Goal: Transaction & Acquisition: Book appointment/travel/reservation

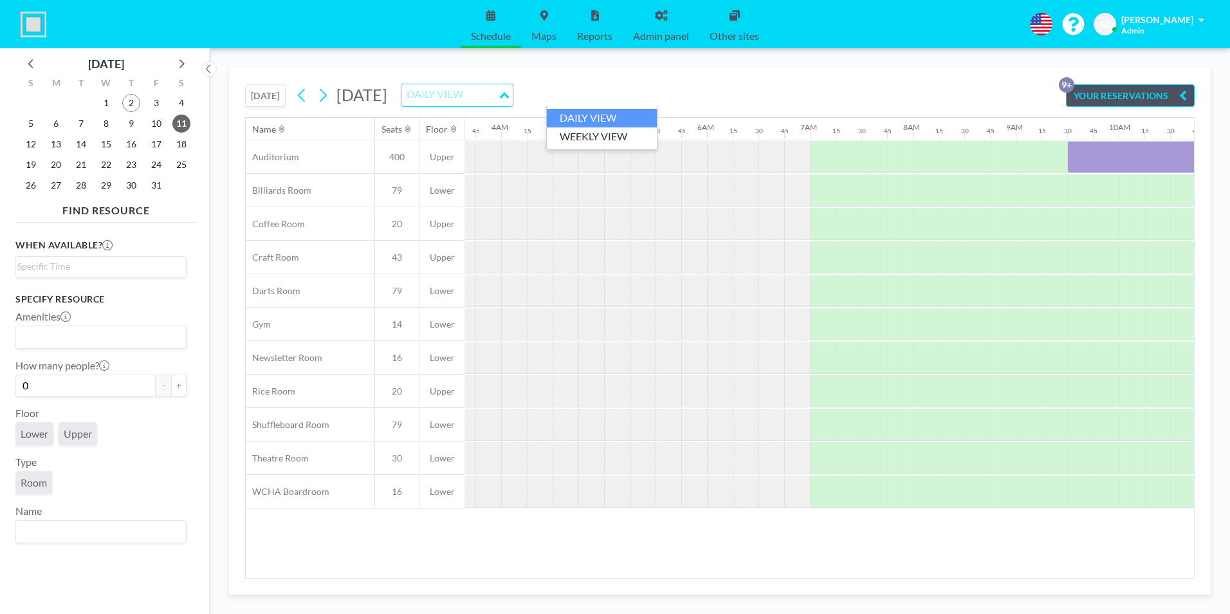
click at [498, 95] on div "DAILY VIEW" at bounding box center [449, 93] width 96 height 19
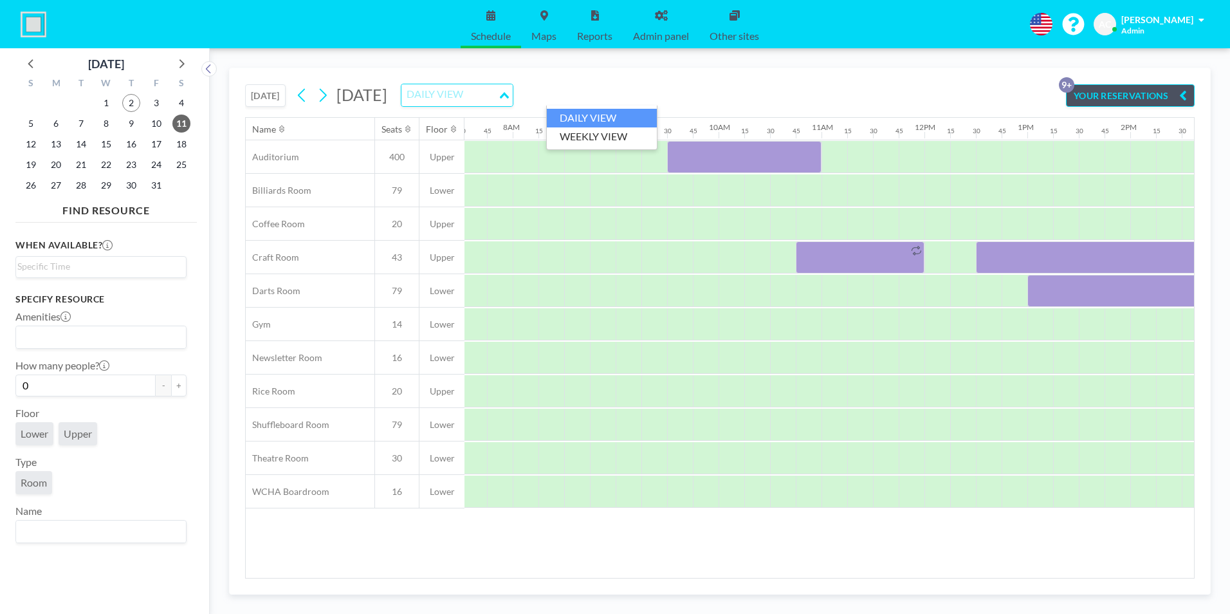
scroll to position [0, 798]
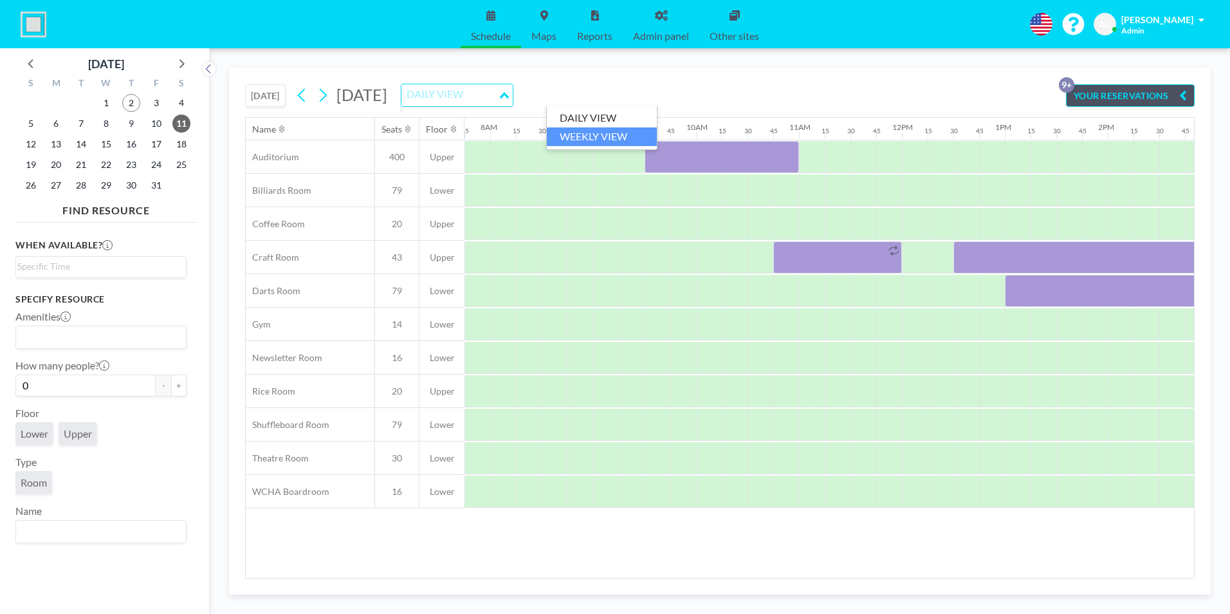
click at [603, 137] on li "WEEKLY VIEW" at bounding box center [602, 136] width 110 height 19
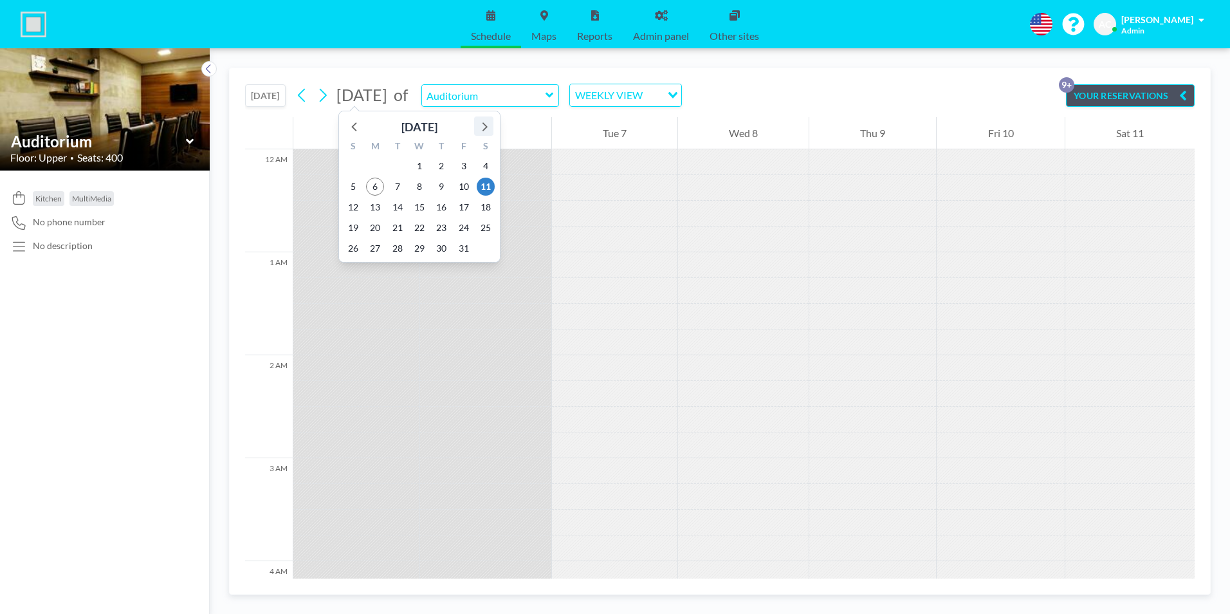
click at [485, 125] on icon at bounding box center [484, 126] width 5 height 9
click at [352, 125] on icon at bounding box center [355, 126] width 17 height 17
click at [461, 247] on span "28" at bounding box center [464, 248] width 18 height 18
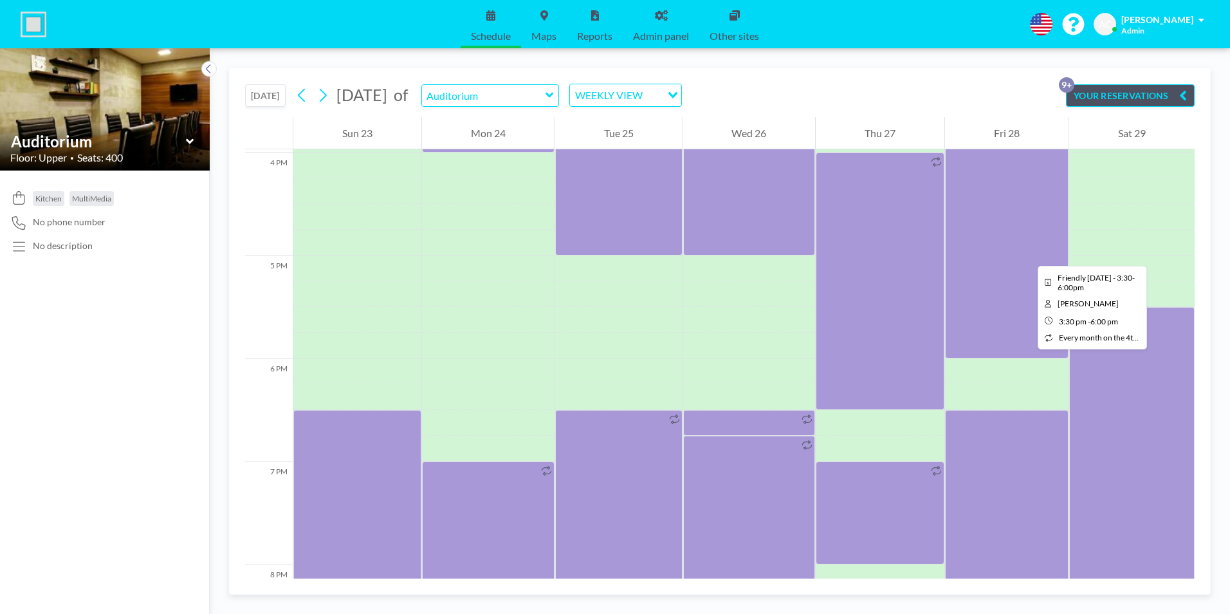
scroll to position [1930, 0]
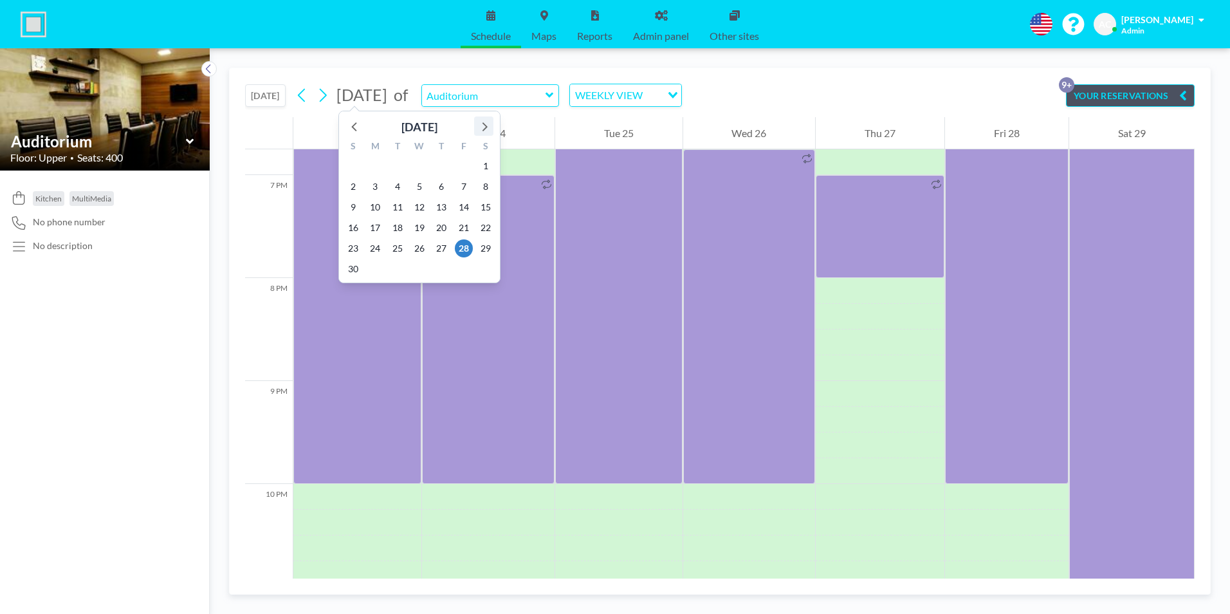
click at [485, 127] on icon at bounding box center [483, 126] width 17 height 17
click at [482, 229] on span "27" at bounding box center [486, 228] width 18 height 18
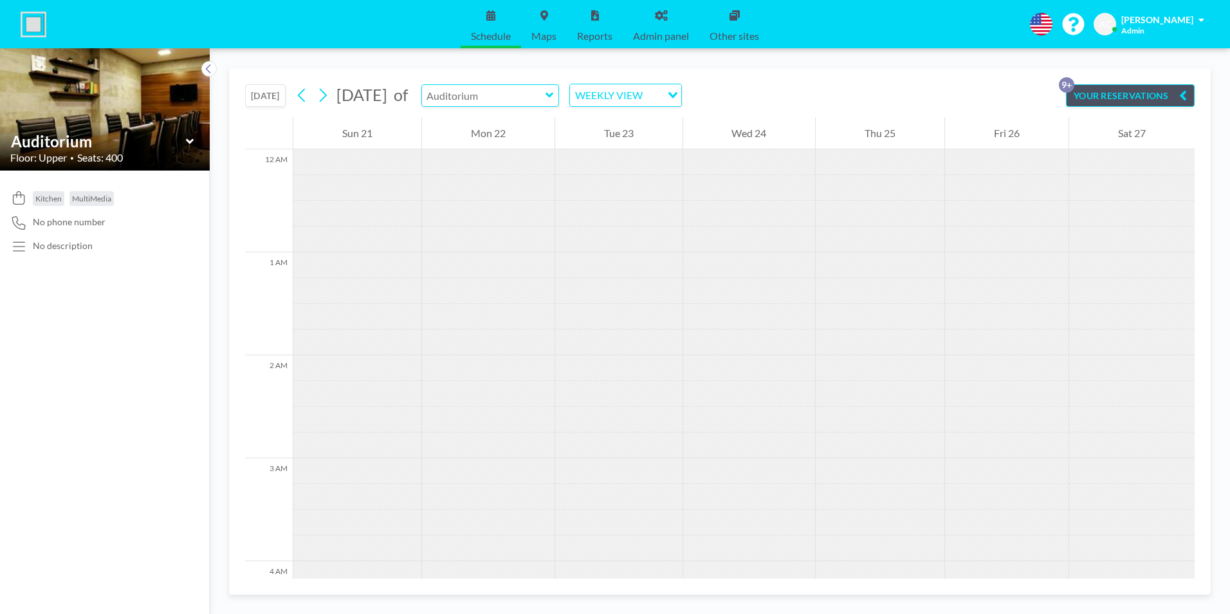
click at [535, 98] on input "text" at bounding box center [484, 95] width 124 height 21
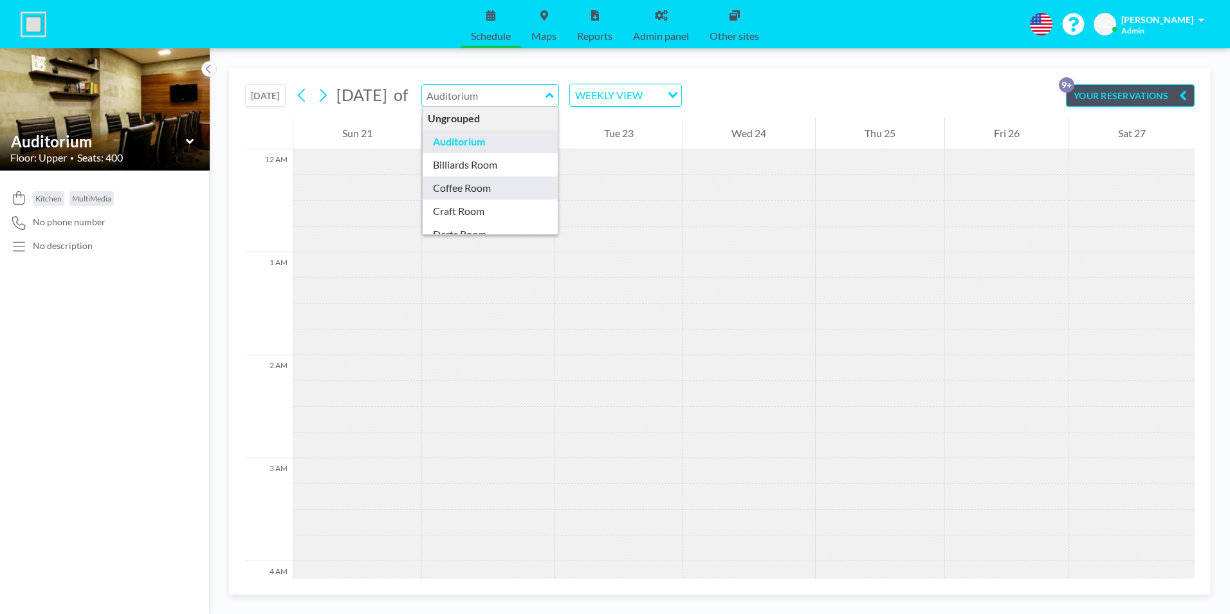
scroll to position [64, 0]
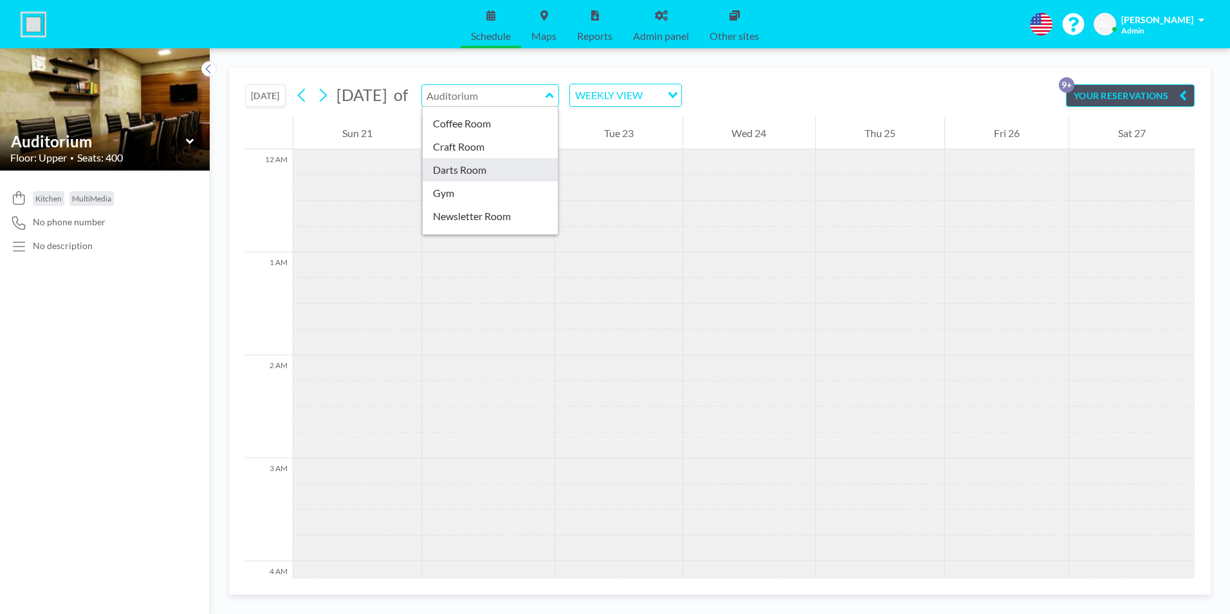
type input "Darts Room"
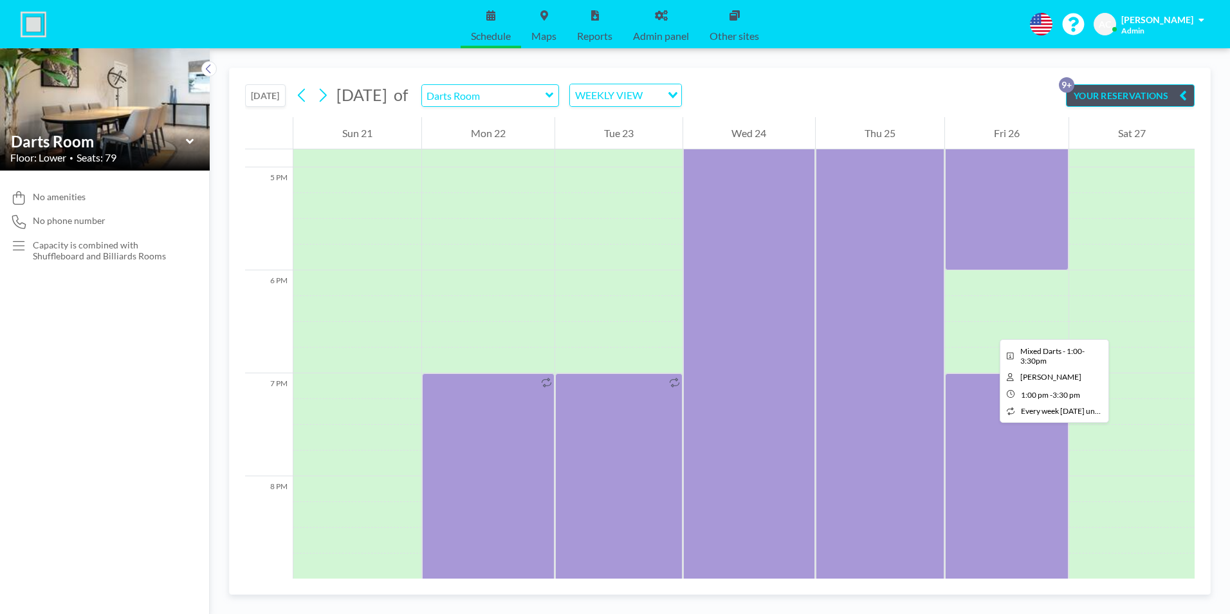
scroll to position [1737, 0]
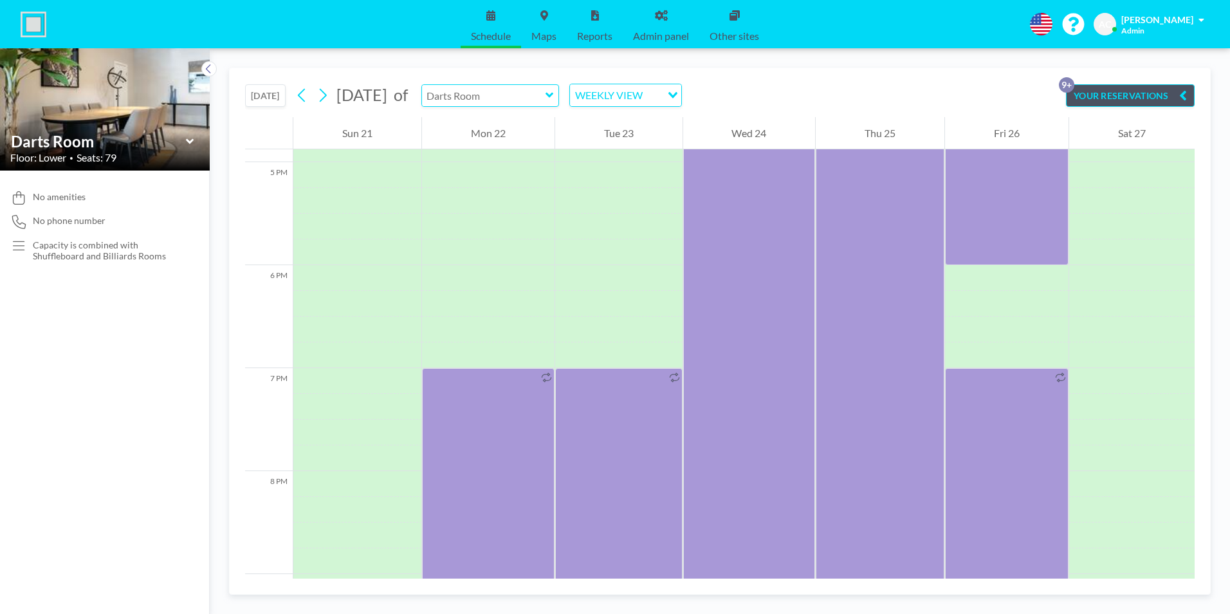
click at [545, 98] on input "text" at bounding box center [484, 95] width 124 height 21
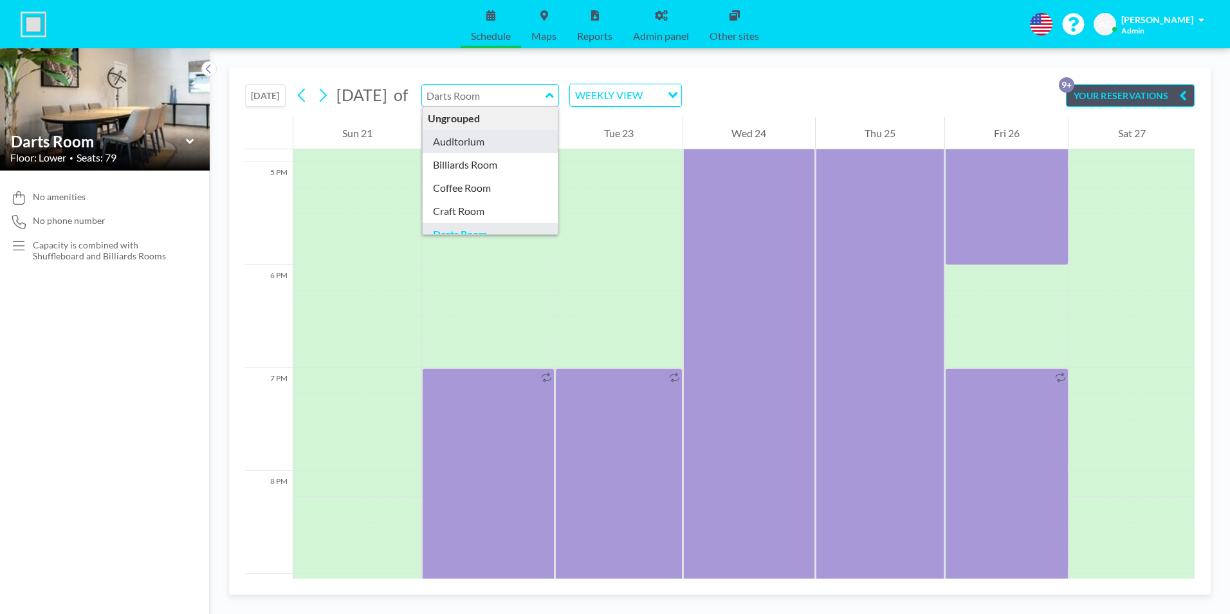
type input "Auditorium"
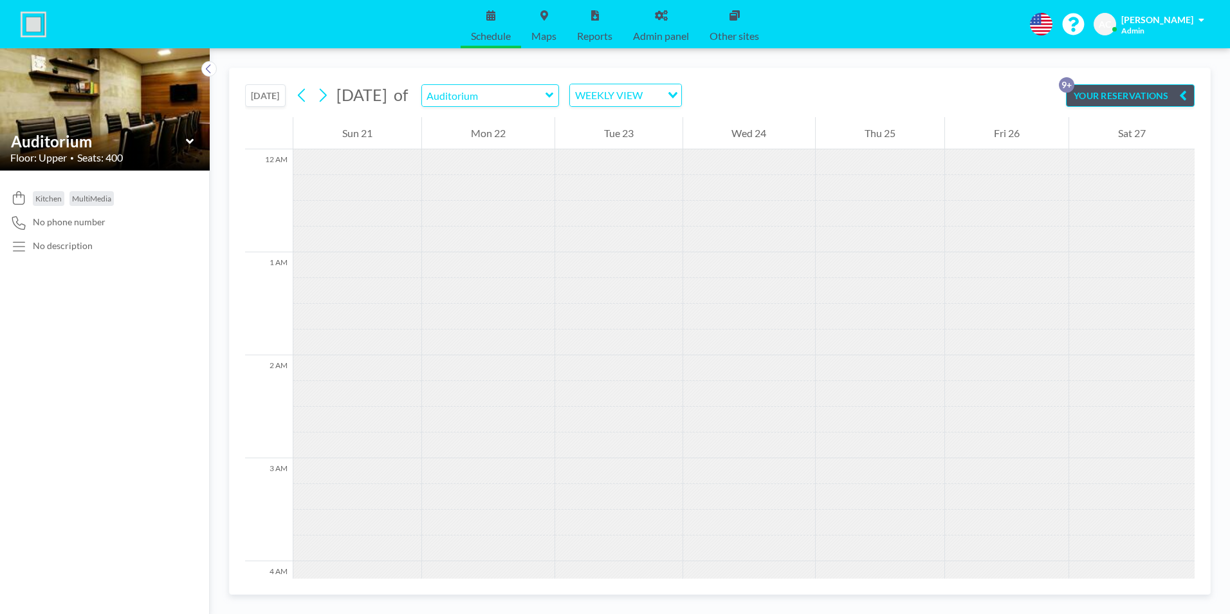
click at [266, 93] on button "[DATE]" at bounding box center [265, 95] width 41 height 23
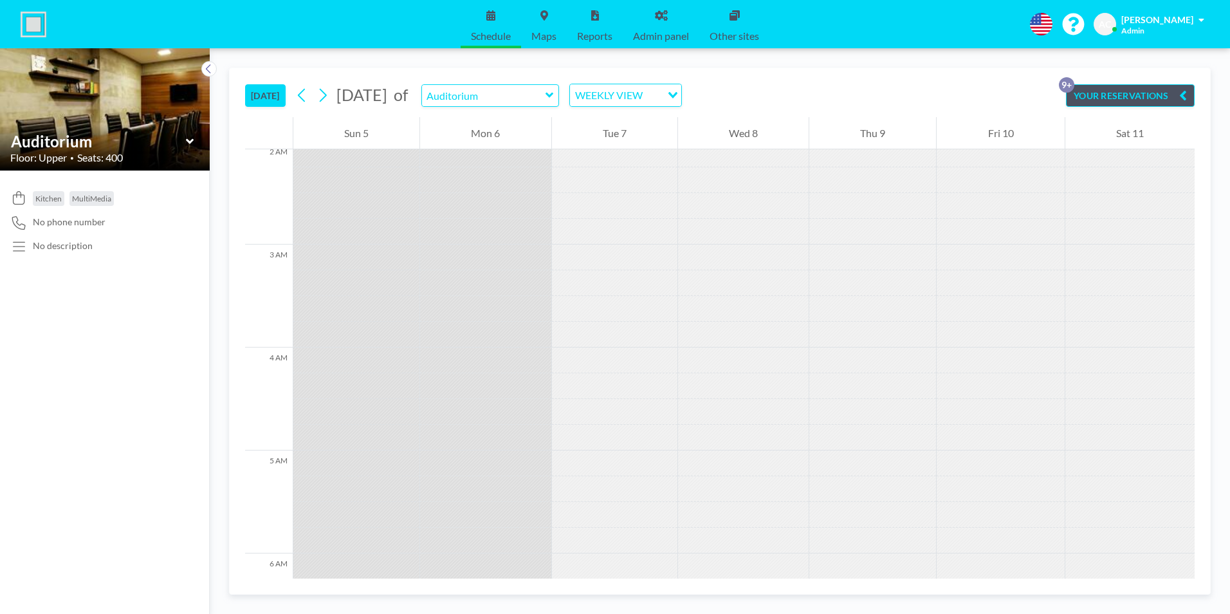
scroll to position [257, 0]
click at [326, 98] on icon at bounding box center [323, 96] width 7 height 14
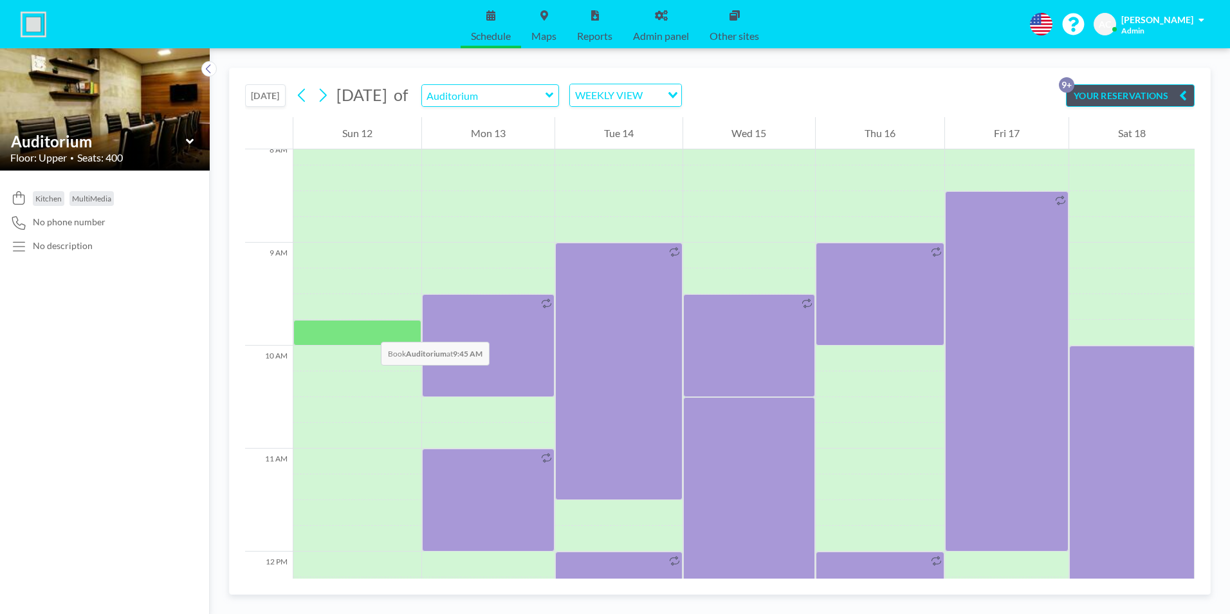
scroll to position [825, 0]
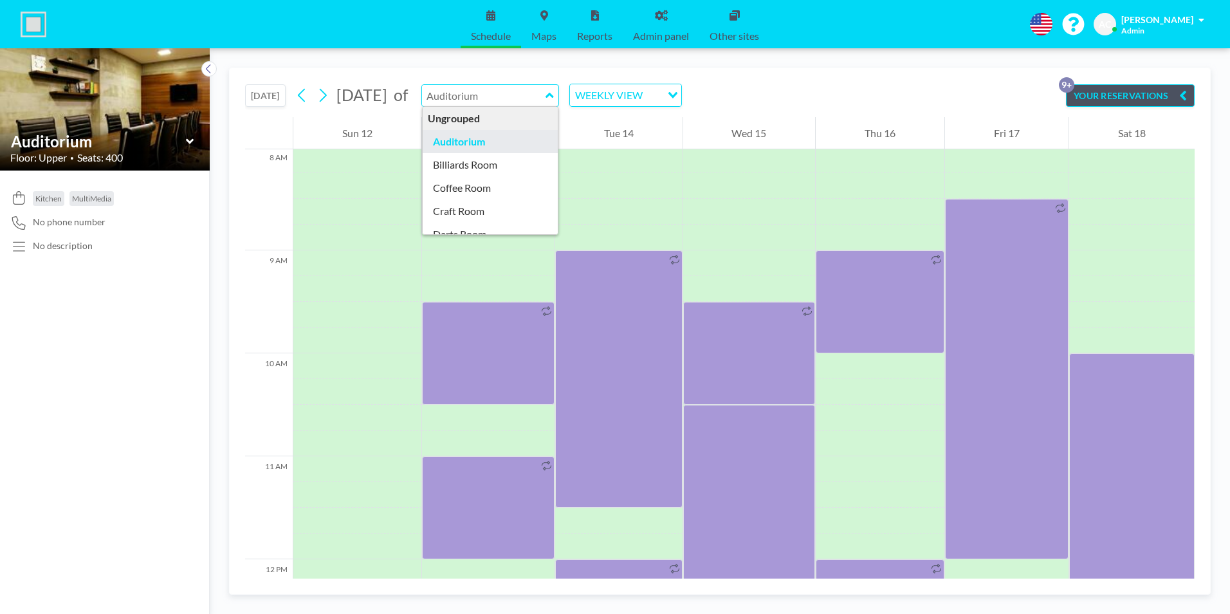
click at [533, 94] on input "text" at bounding box center [484, 95] width 124 height 21
type input "Craft Room"
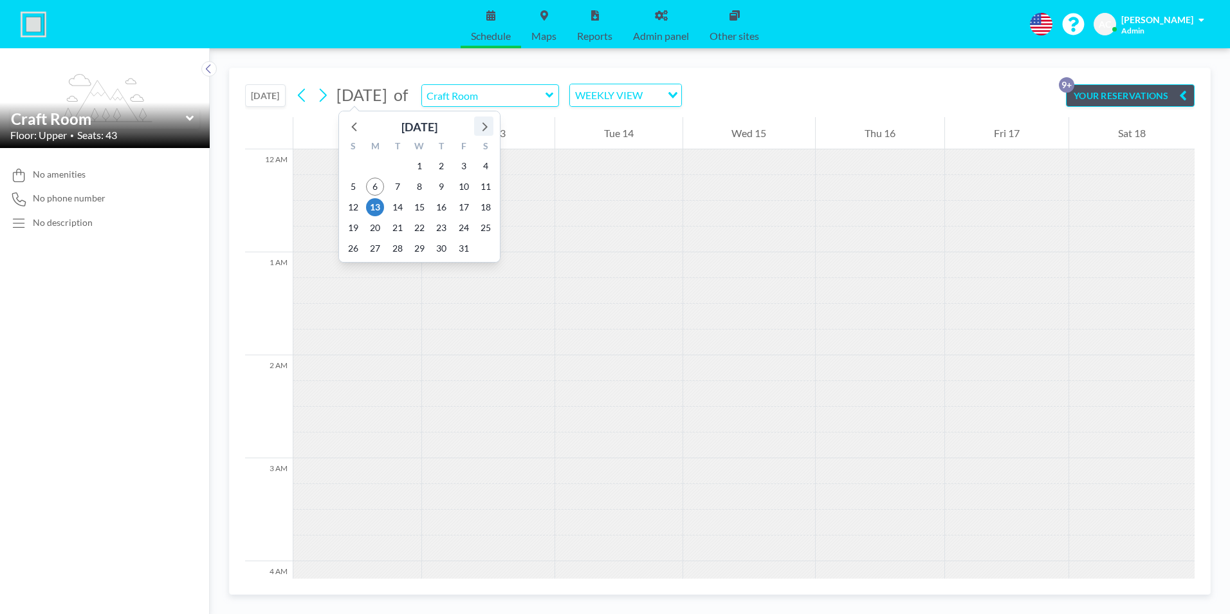
click at [487, 126] on icon at bounding box center [483, 126] width 17 height 17
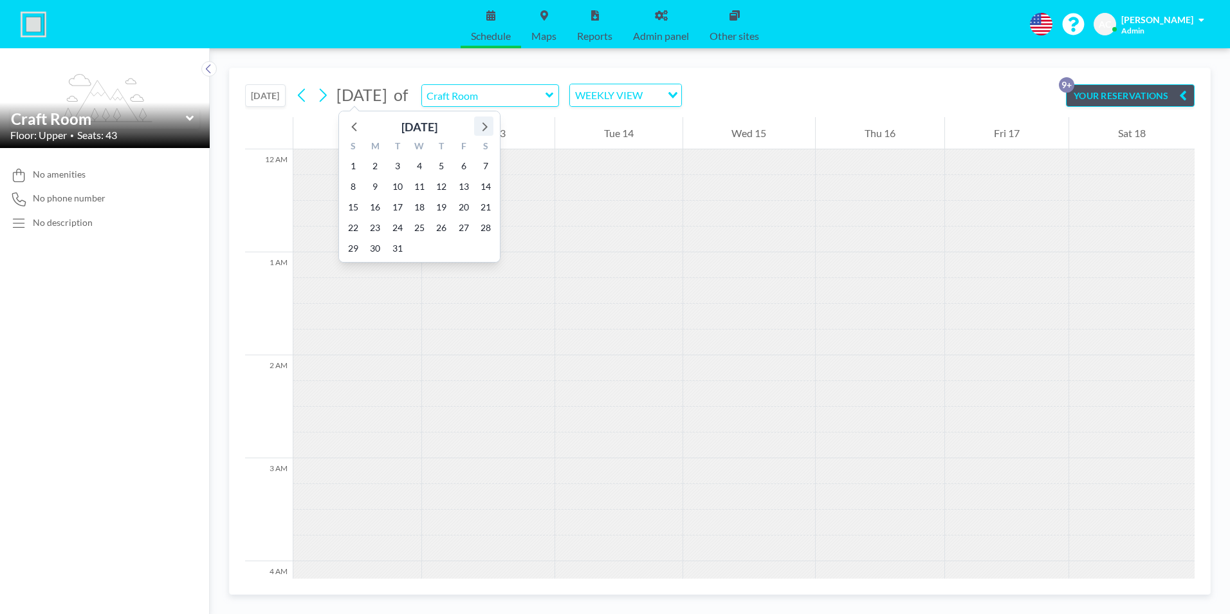
click at [487, 126] on icon at bounding box center [483, 126] width 17 height 17
click at [355, 248] on span "26" at bounding box center [353, 248] width 18 height 18
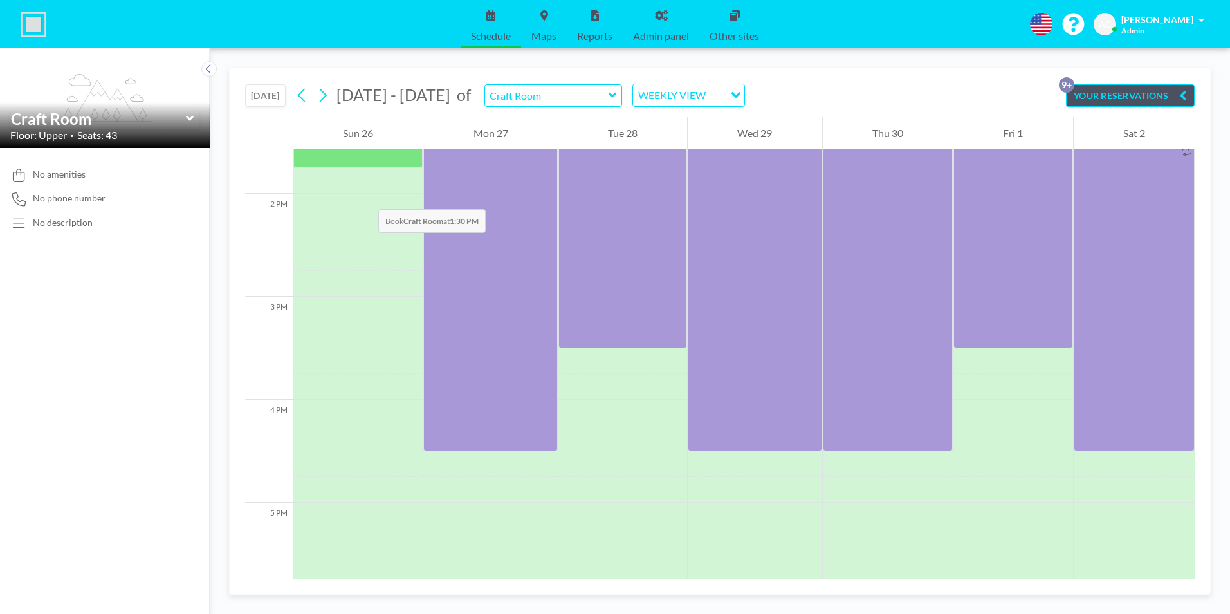
scroll to position [1158, 0]
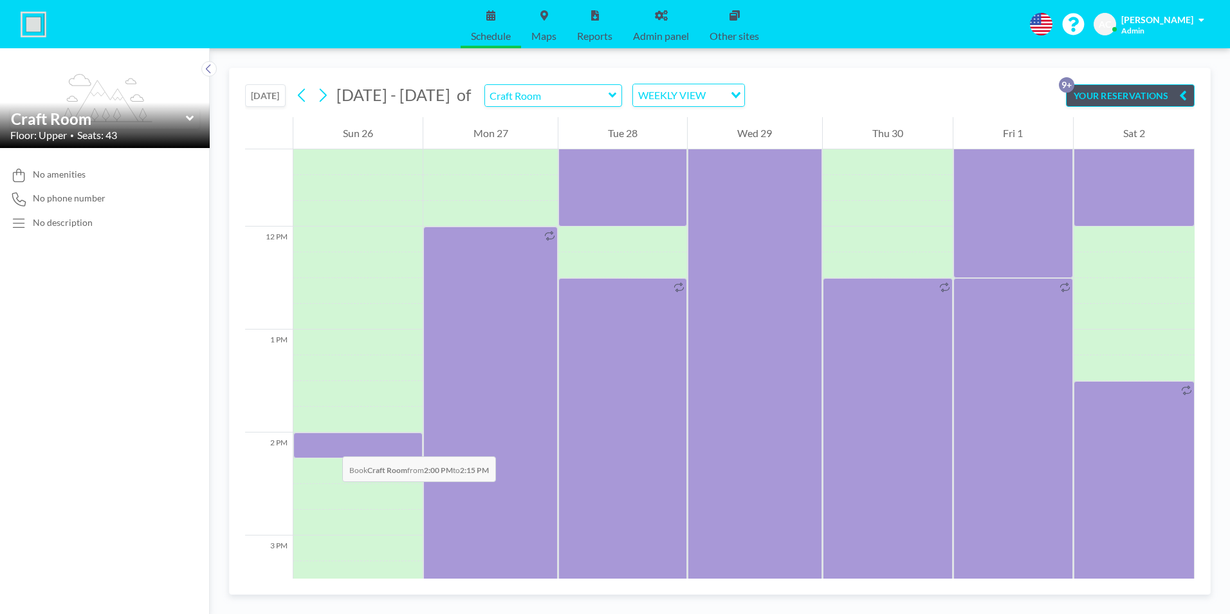
click at [329, 443] on div at bounding box center [357, 445] width 129 height 26
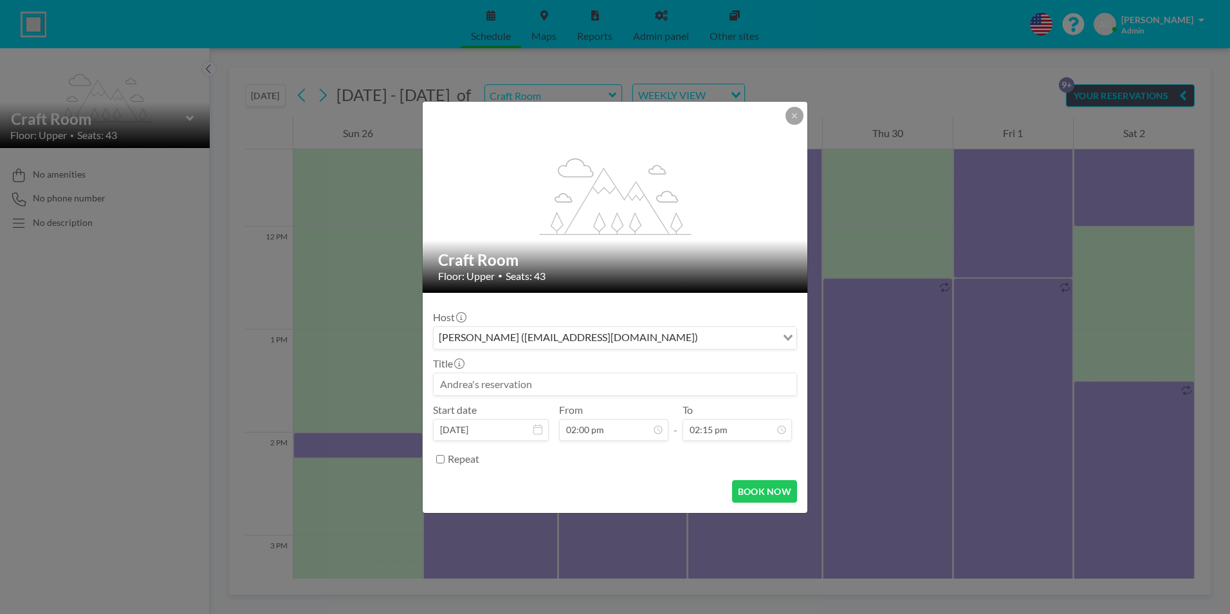
click at [623, 385] on input at bounding box center [615, 384] width 363 height 22
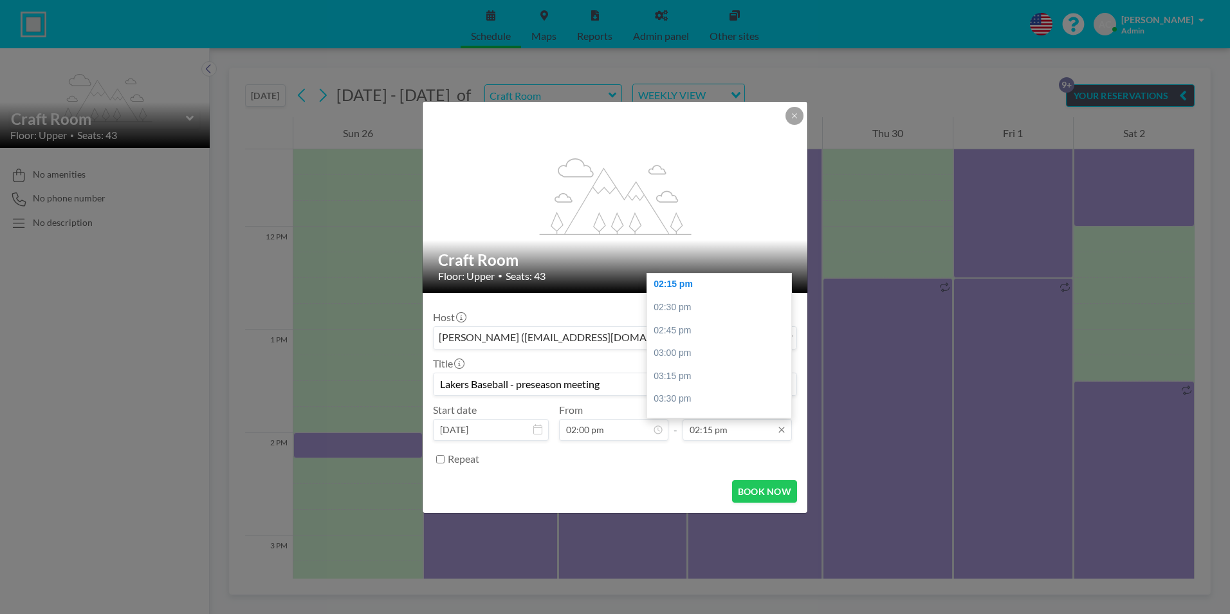
type input "Lakers Baseball - preseason meeting"
click at [724, 428] on input "02:15 pm" at bounding box center [737, 430] width 109 height 22
click at [703, 385] on div "04:00 pm" at bounding box center [722, 380] width 151 height 23
type input "04:00 pm"
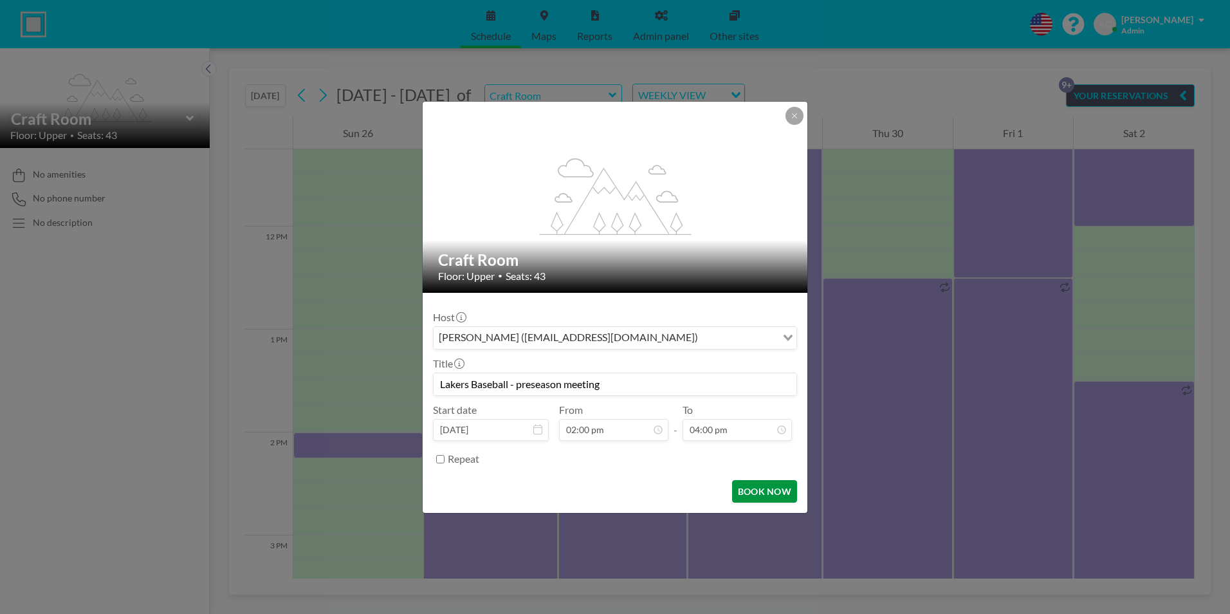
scroll to position [0, 0]
click at [769, 487] on button "BOOK NOW" at bounding box center [764, 491] width 65 height 23
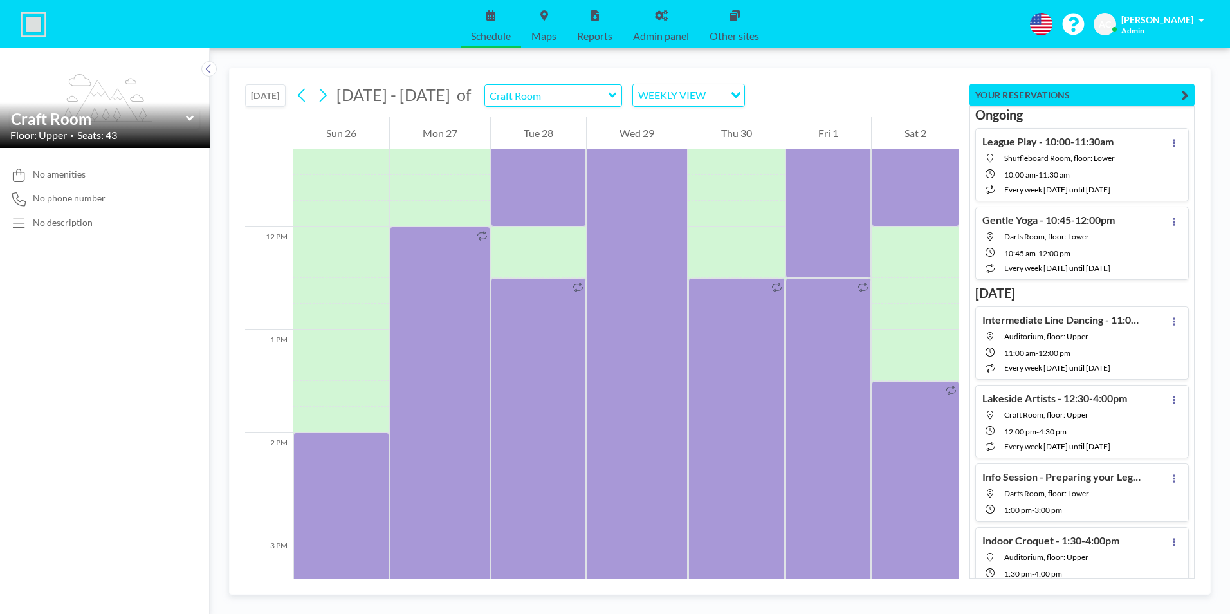
click at [259, 98] on button "[DATE]" at bounding box center [265, 95] width 41 height 23
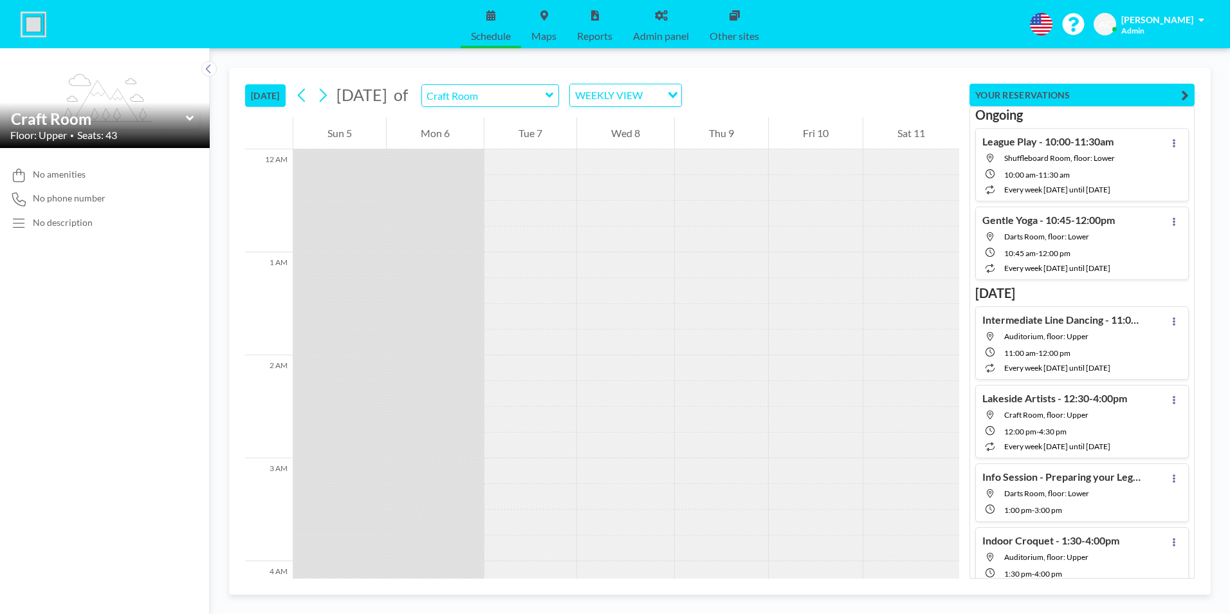
click at [553, 94] on icon at bounding box center [549, 95] width 8 height 5
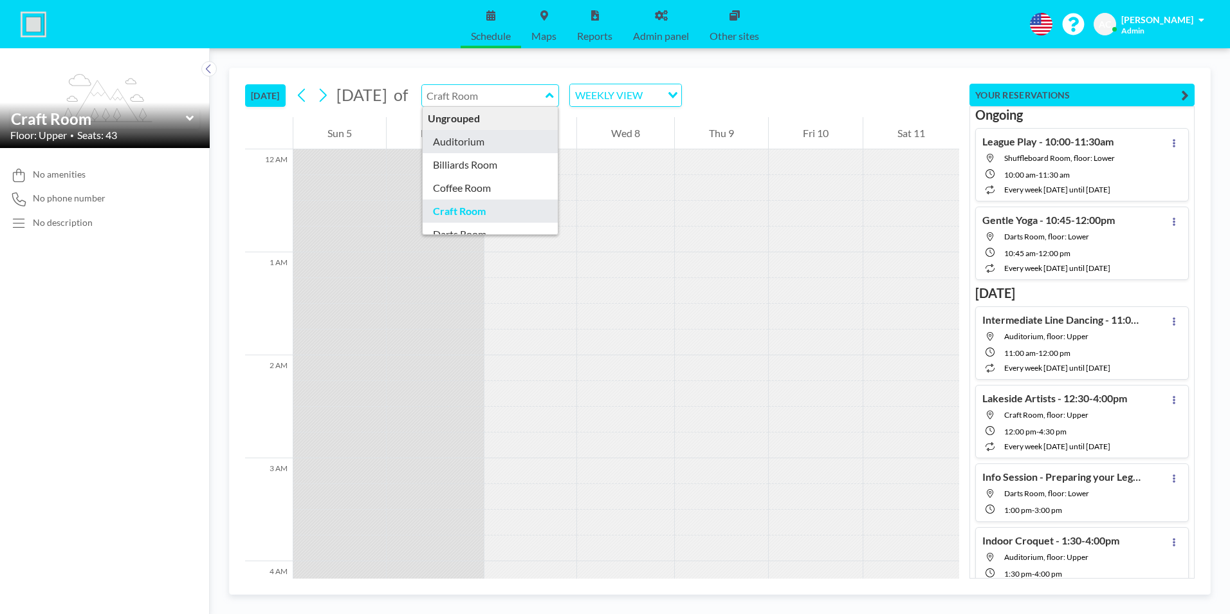
type input "Auditorium"
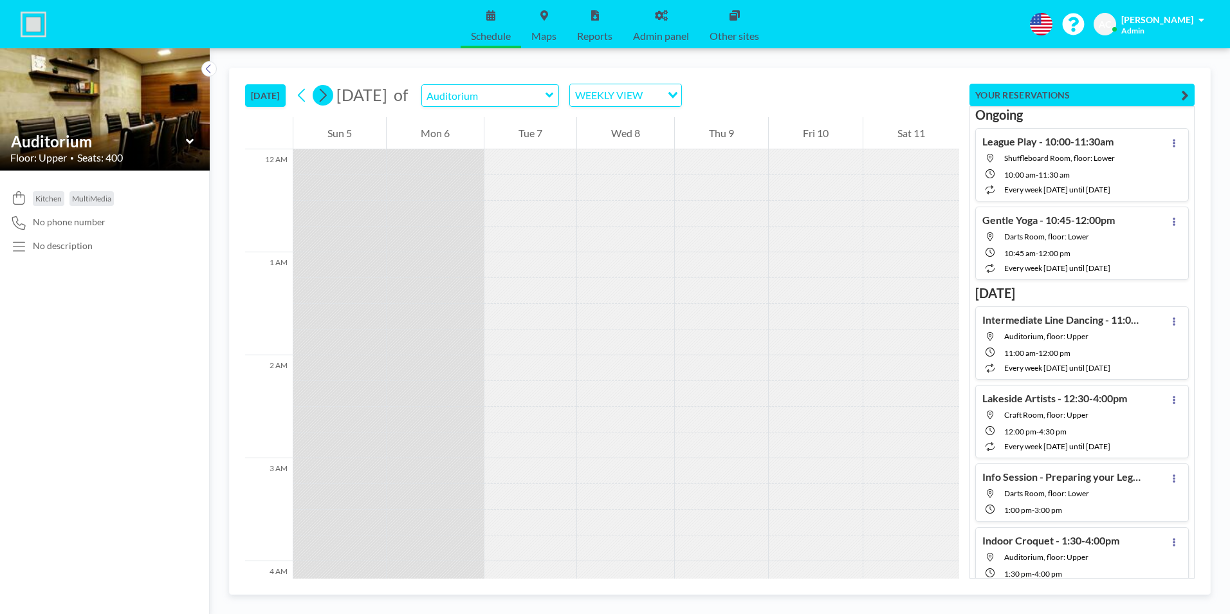
click at [329, 96] on icon at bounding box center [322, 95] width 12 height 19
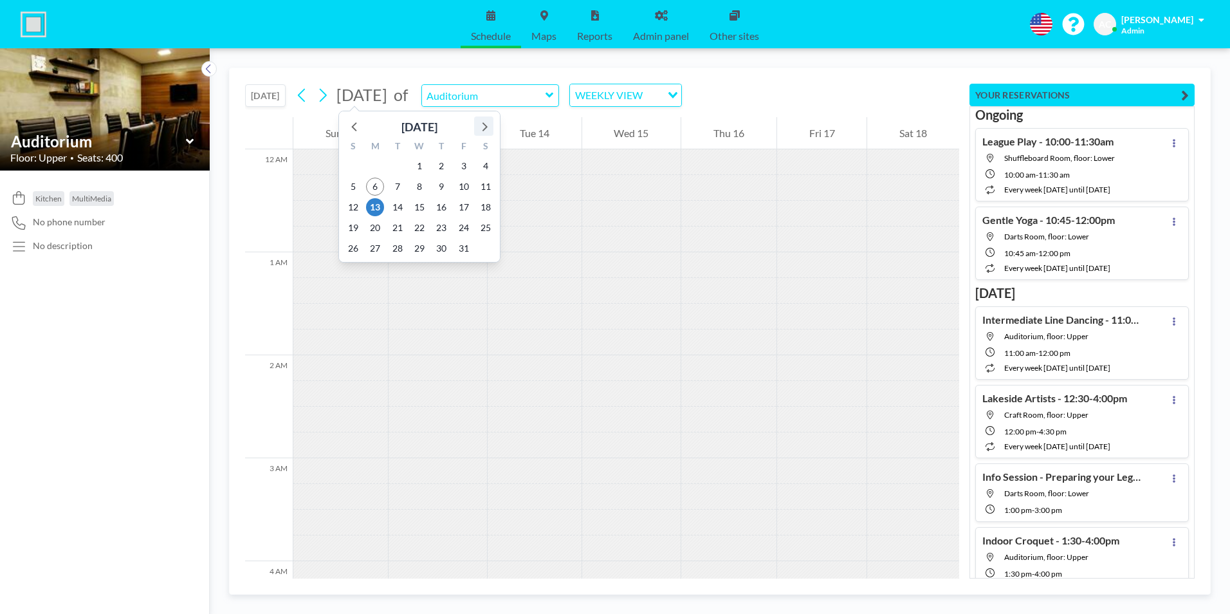
click at [483, 127] on icon at bounding box center [483, 126] width 17 height 17
click at [375, 186] on span "3" at bounding box center [375, 187] width 18 height 18
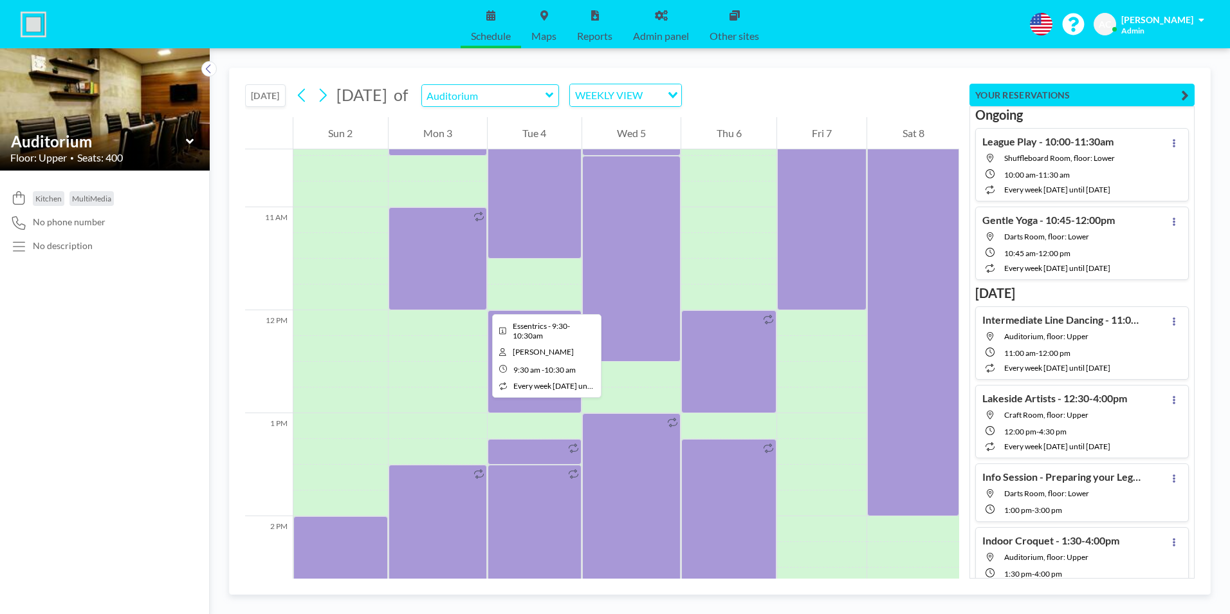
scroll to position [1287, 0]
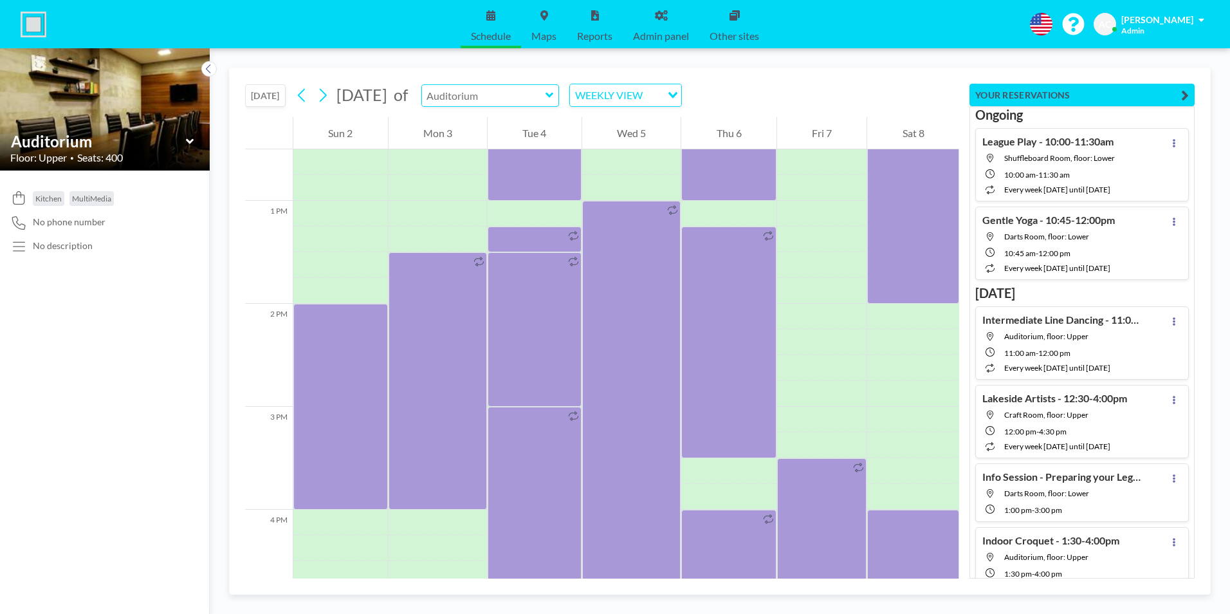
click at [545, 97] on input "text" at bounding box center [484, 95] width 124 height 21
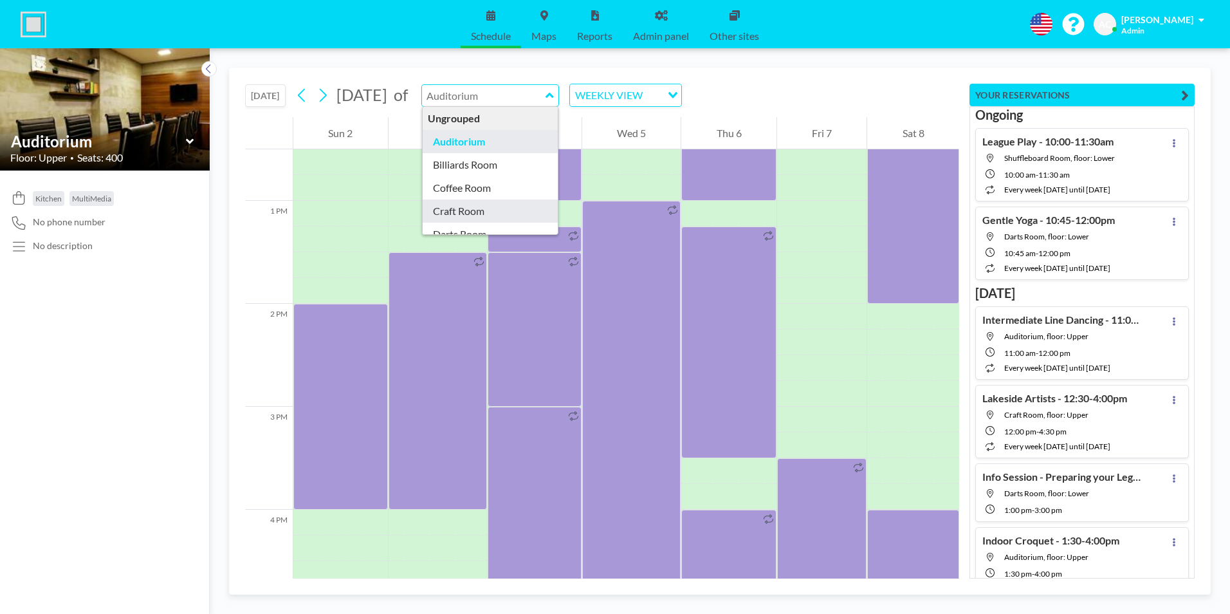
type input "Craft Room"
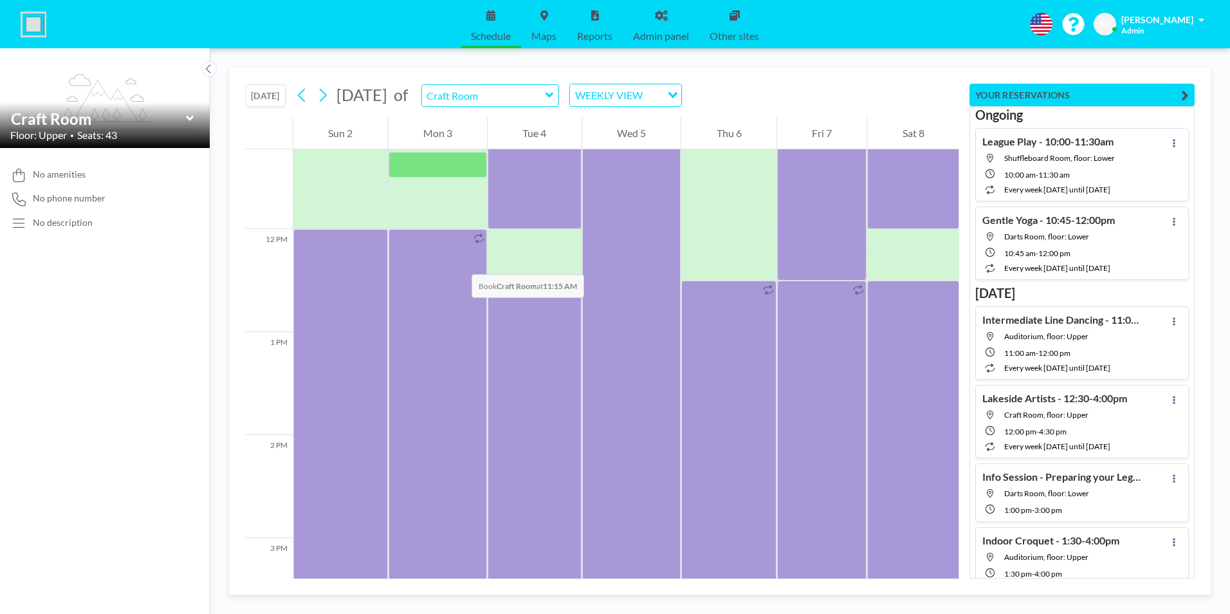
scroll to position [1351, 0]
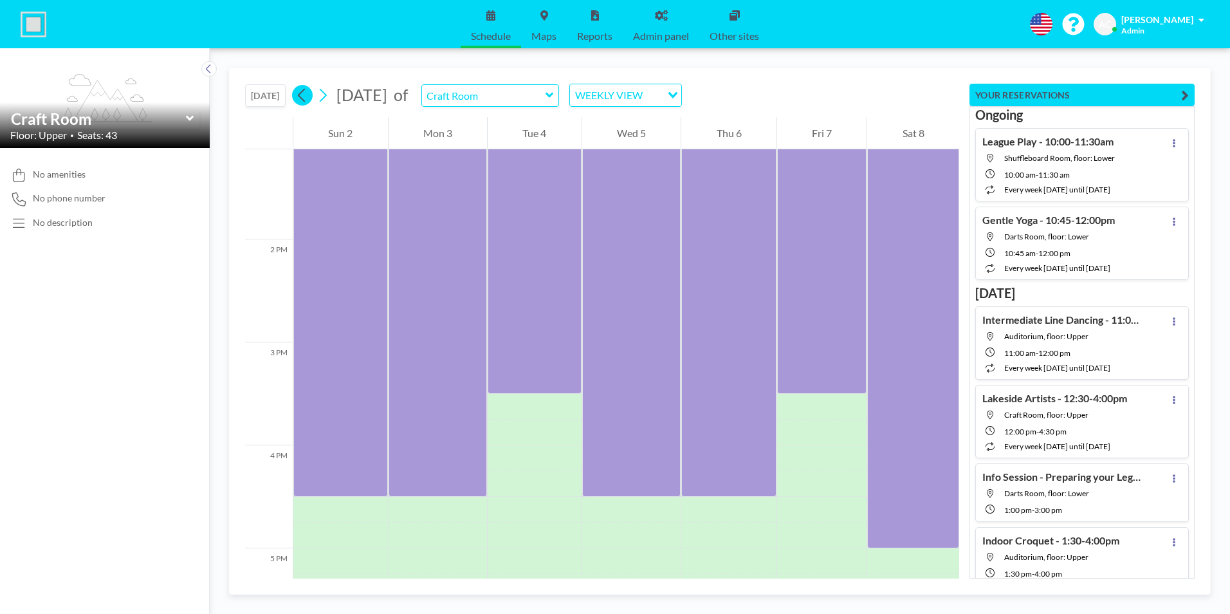
click at [304, 93] on icon at bounding box center [302, 95] width 12 height 19
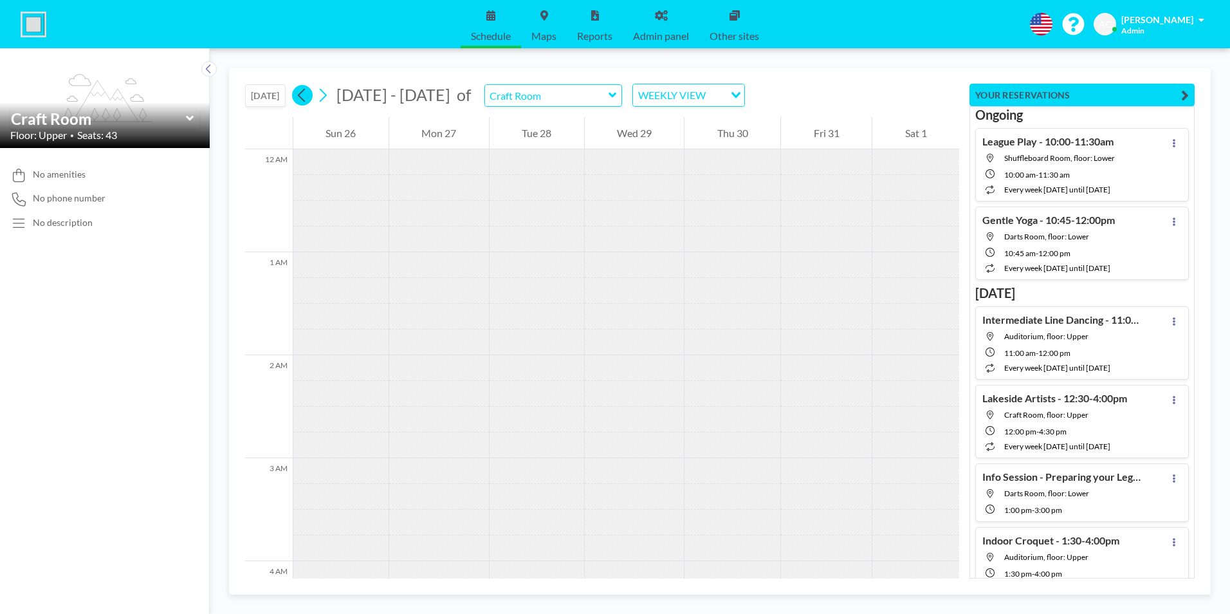
click at [297, 93] on button at bounding box center [302, 95] width 21 height 21
click at [545, 98] on input "text" at bounding box center [484, 95] width 124 height 21
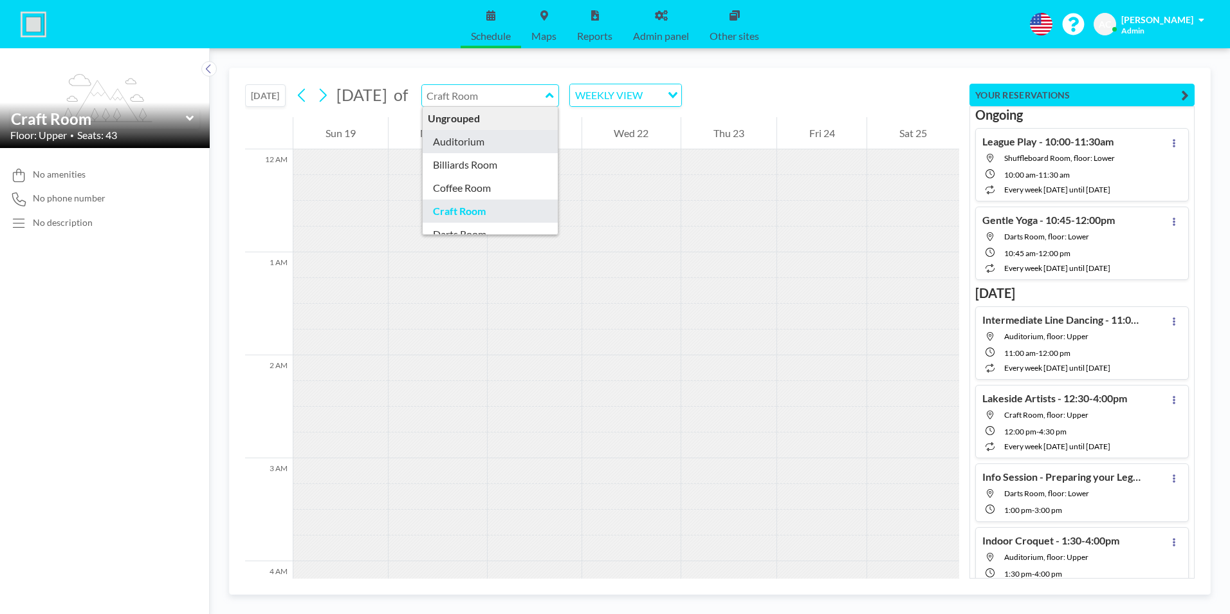
type input "Auditorium"
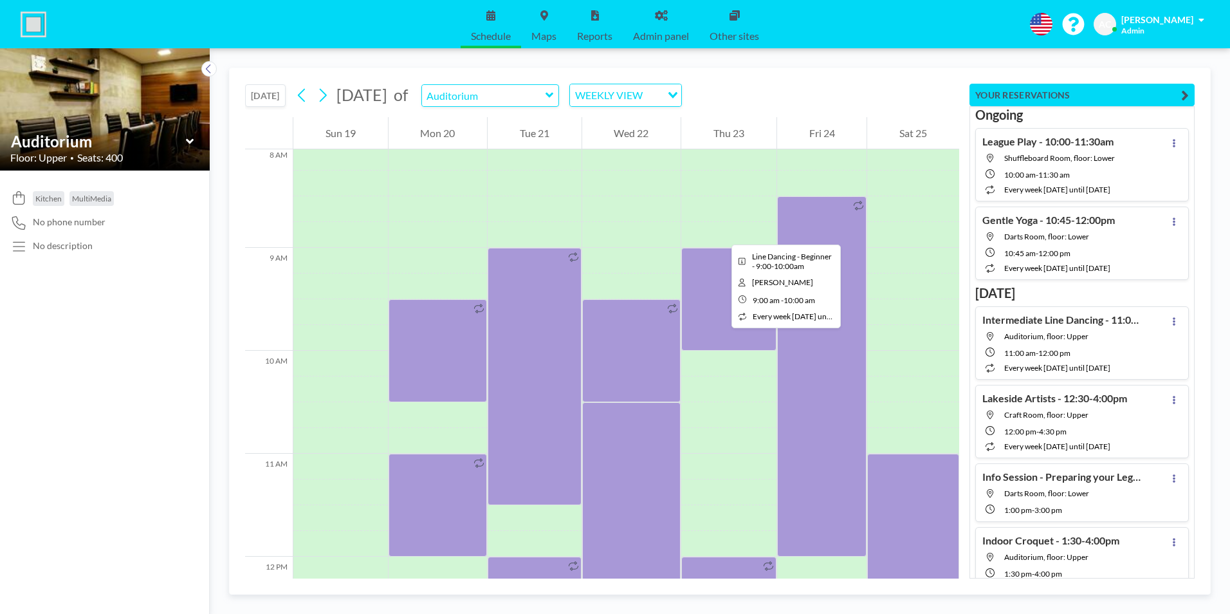
scroll to position [847, 0]
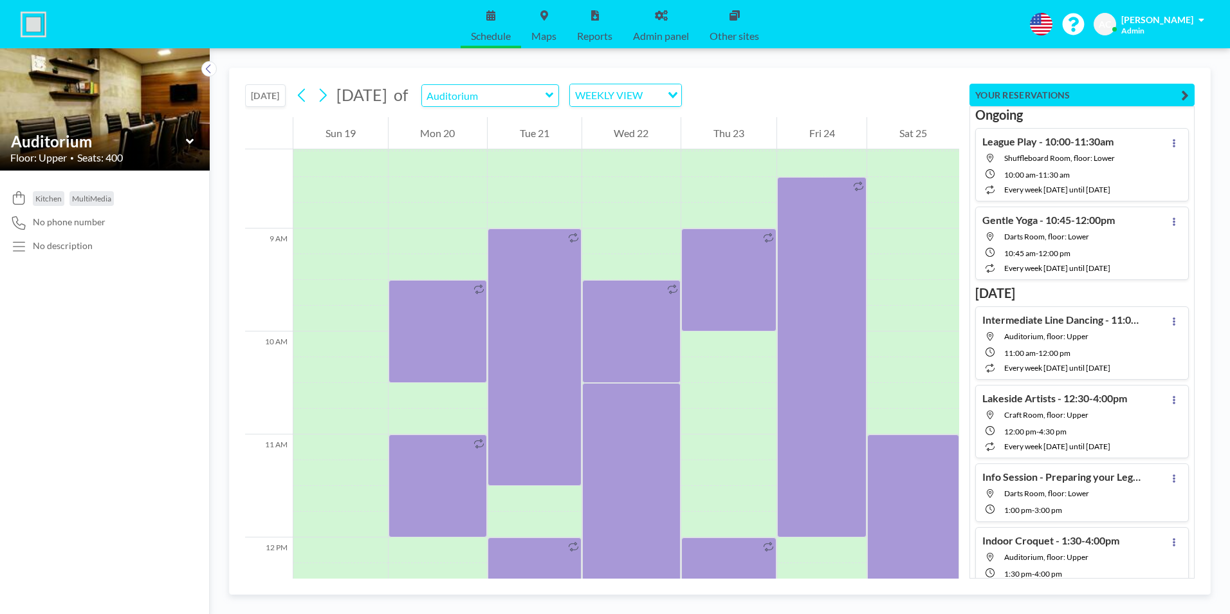
click at [266, 98] on button "[DATE]" at bounding box center [265, 95] width 41 height 23
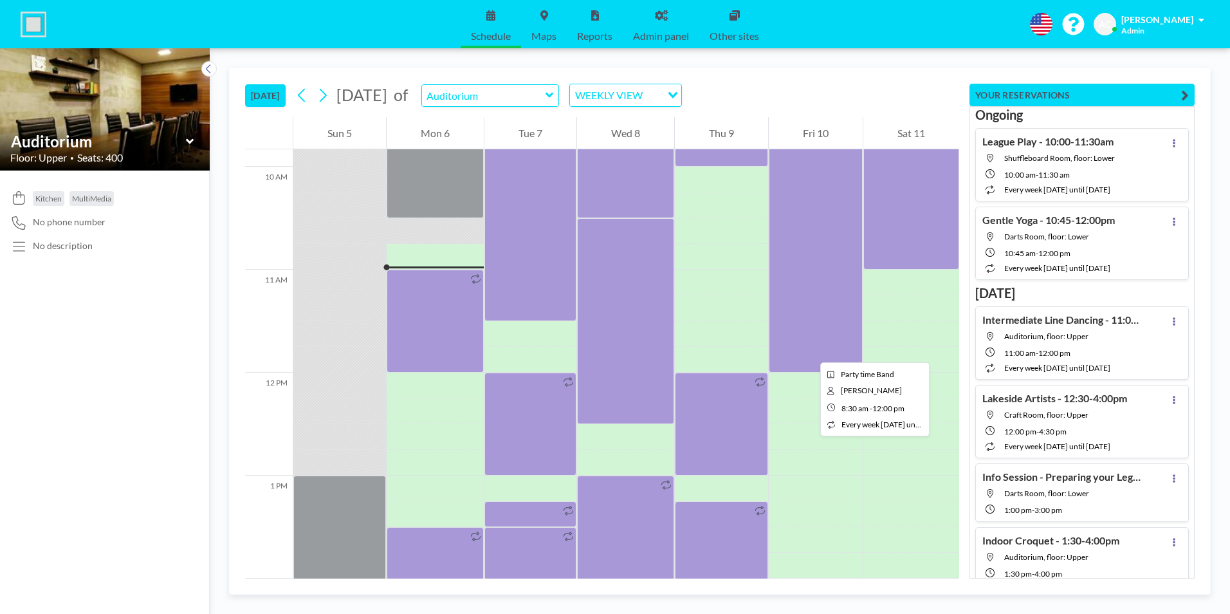
scroll to position [901, 0]
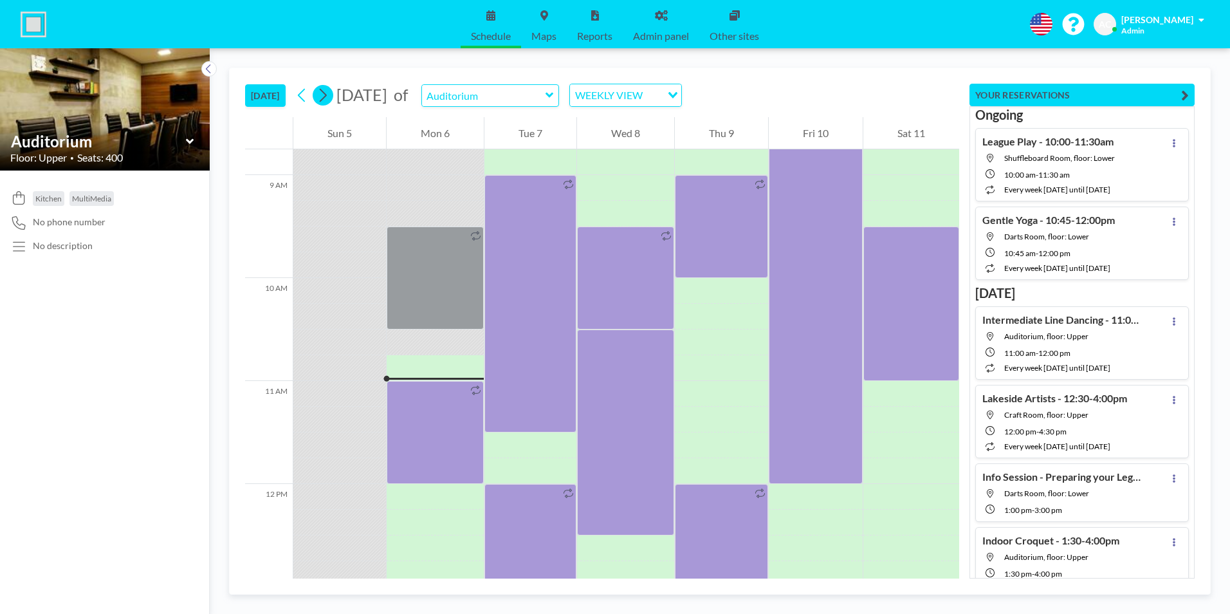
click at [327, 96] on icon at bounding box center [322, 95] width 12 height 19
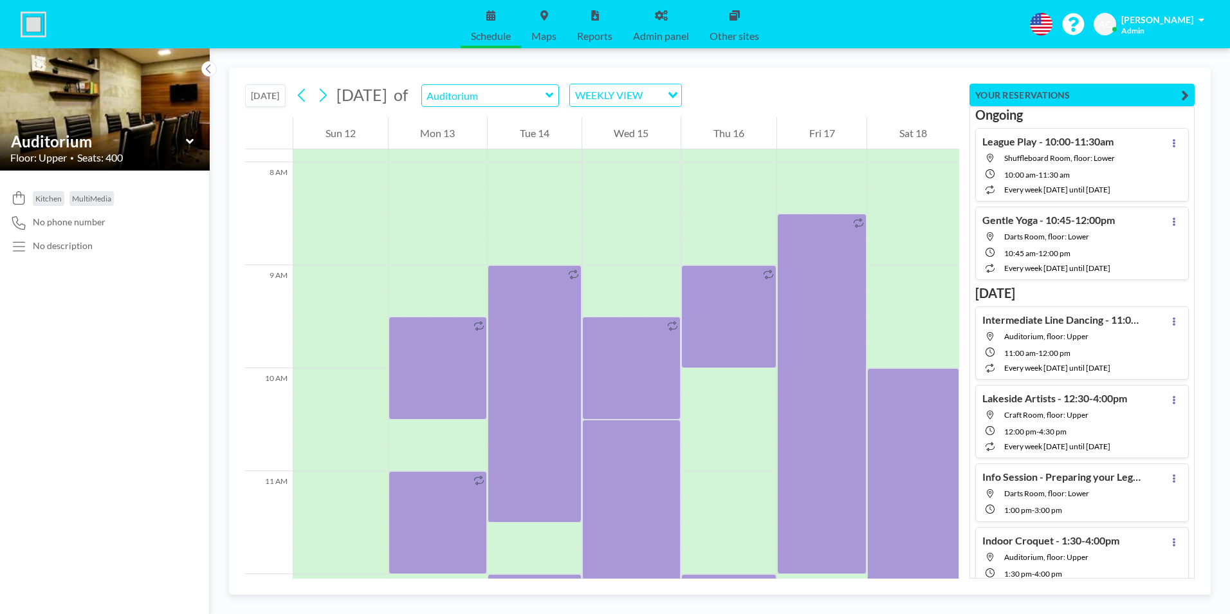
scroll to position [708, 0]
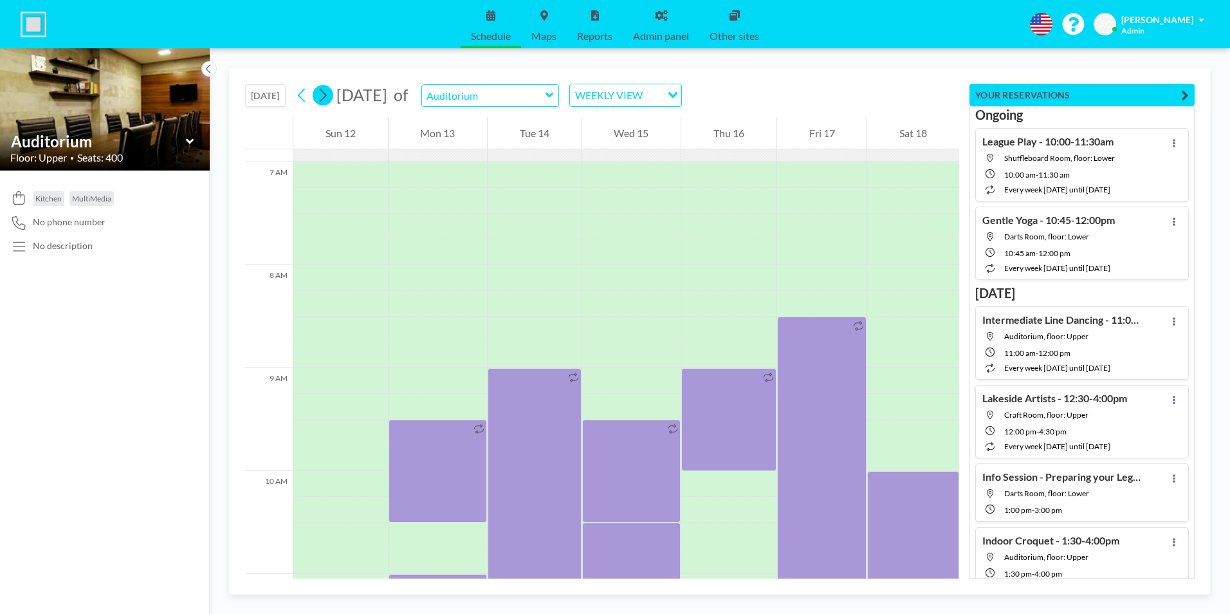
click at [333, 98] on button at bounding box center [323, 95] width 21 height 21
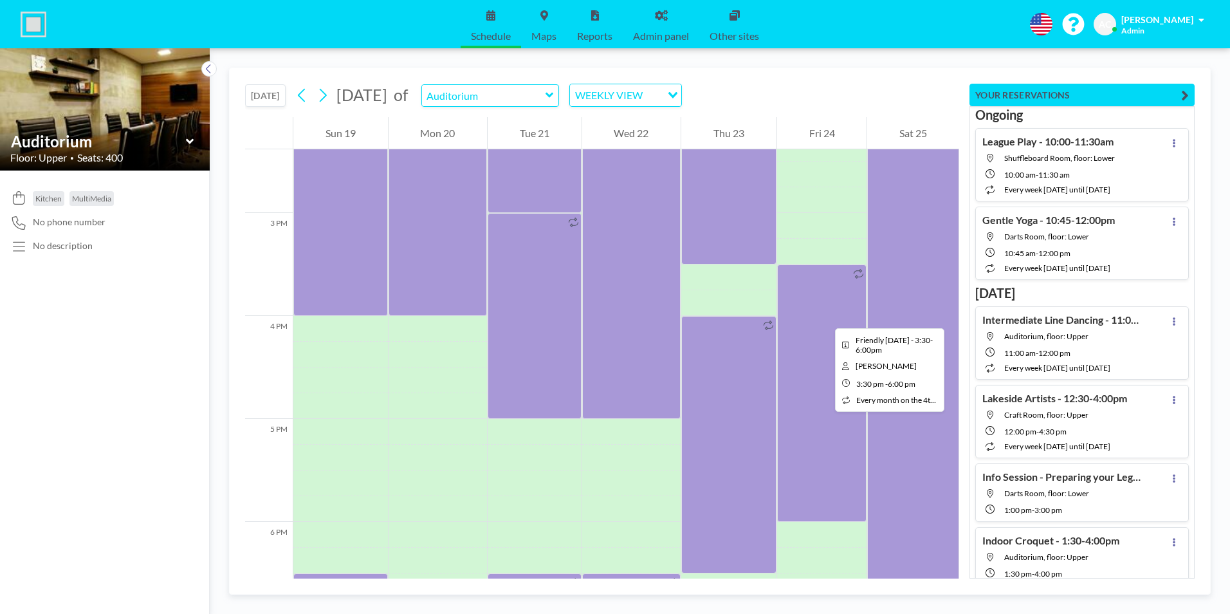
scroll to position [1480, 0]
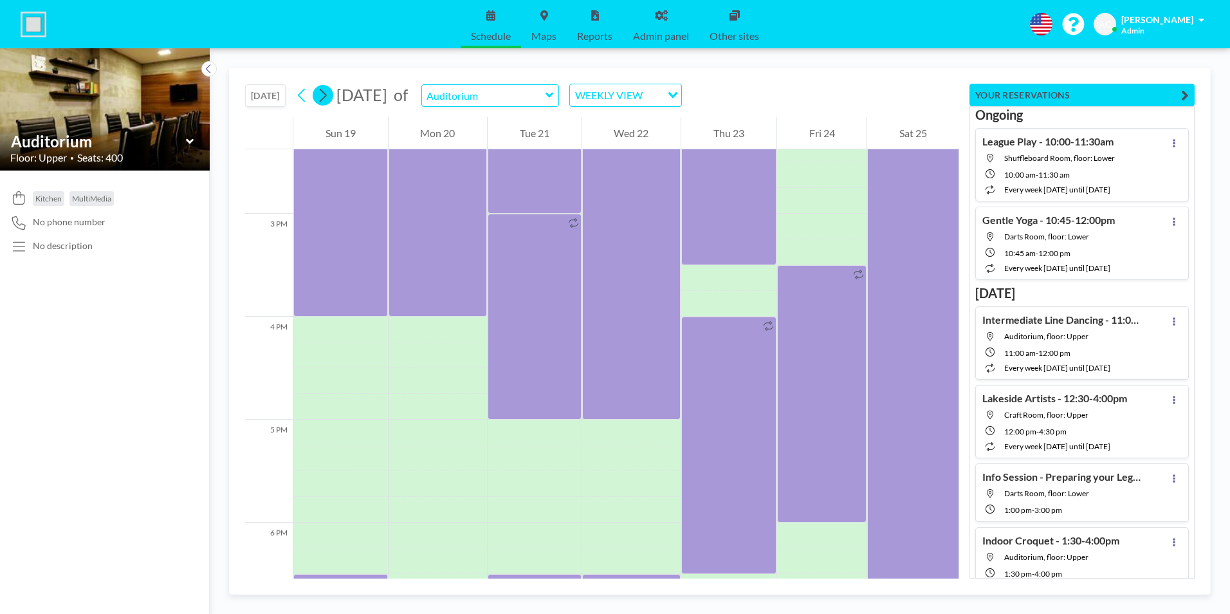
click at [327, 96] on icon at bounding box center [323, 96] width 7 height 14
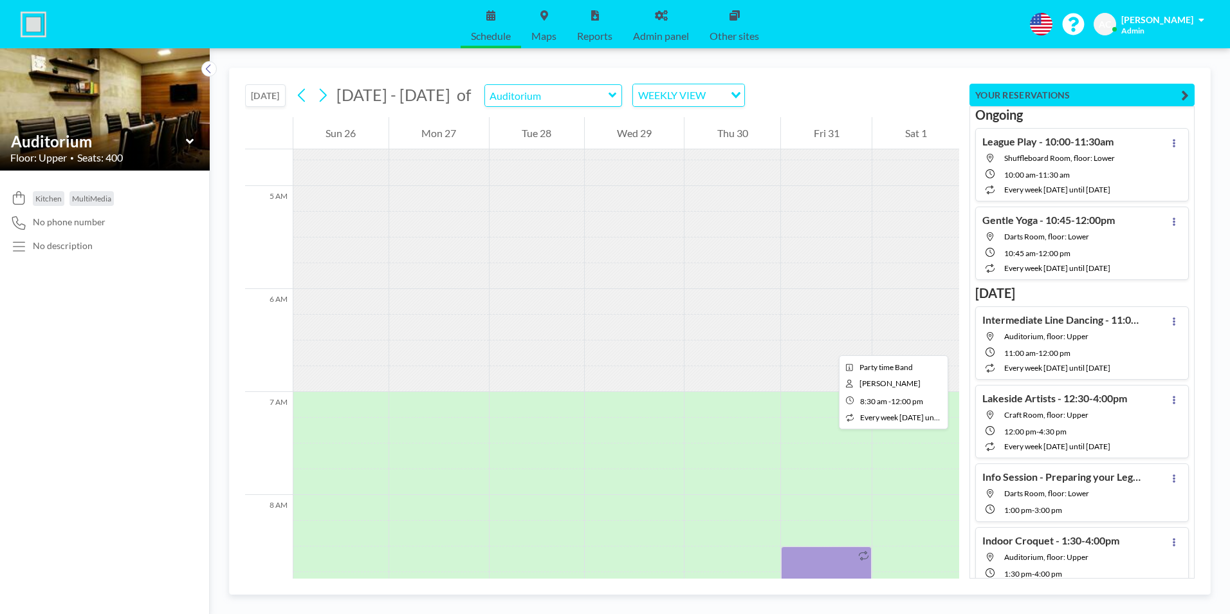
scroll to position [450, 0]
